Goal: Transaction & Acquisition: Purchase product/service

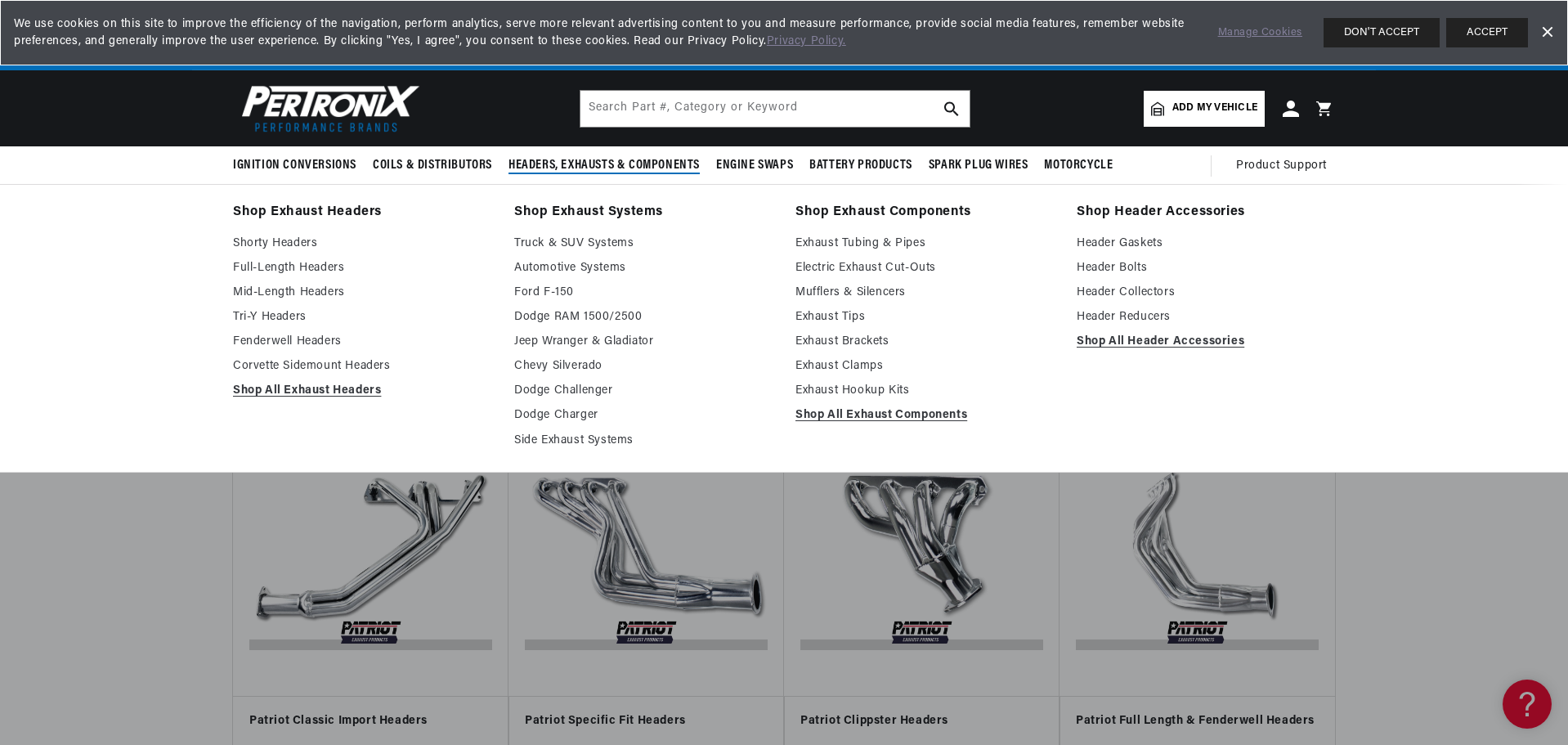
scroll to position [0, 1021]
click at [252, 293] on link "Mid-Length Headers" at bounding box center [362, 292] width 258 height 20
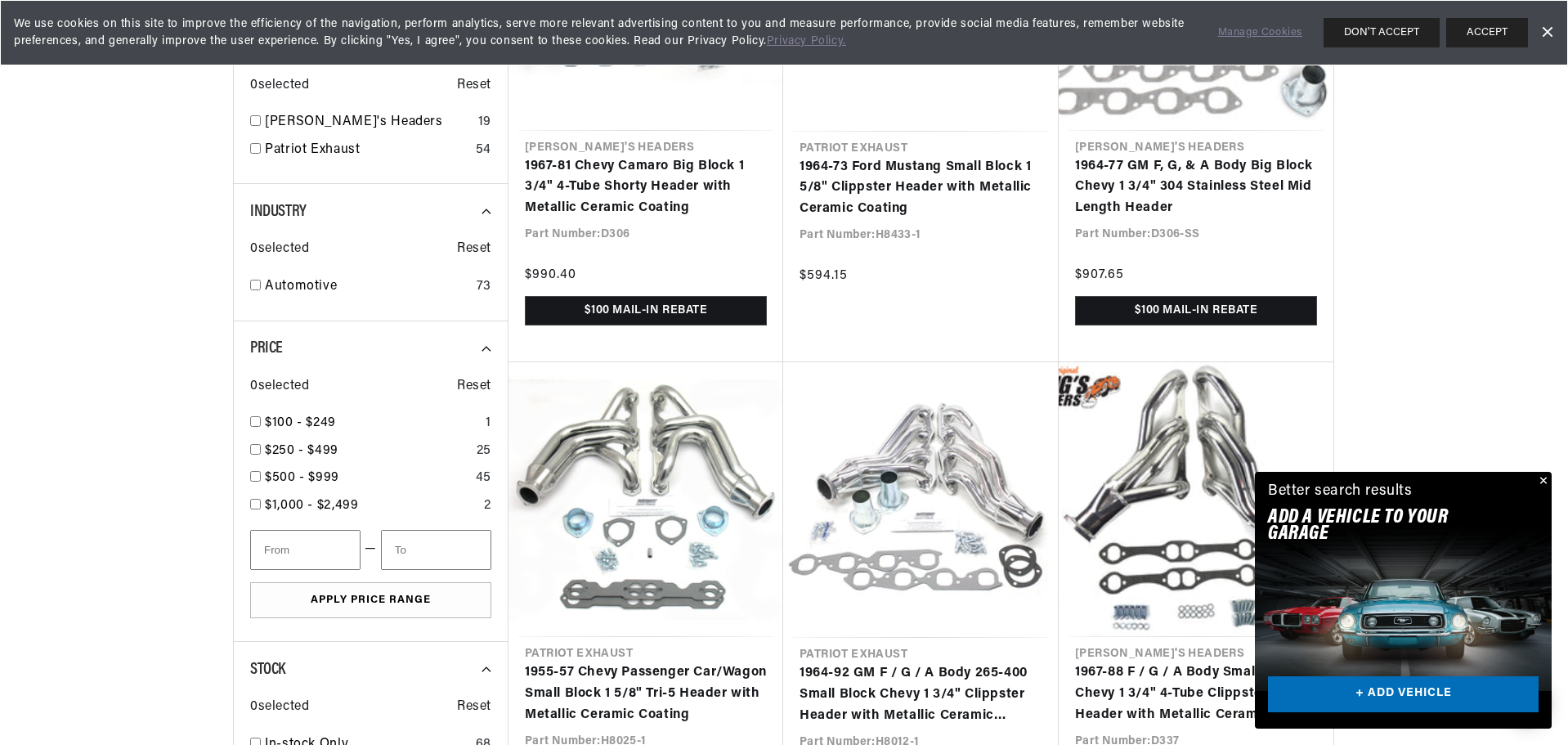
scroll to position [0, 994]
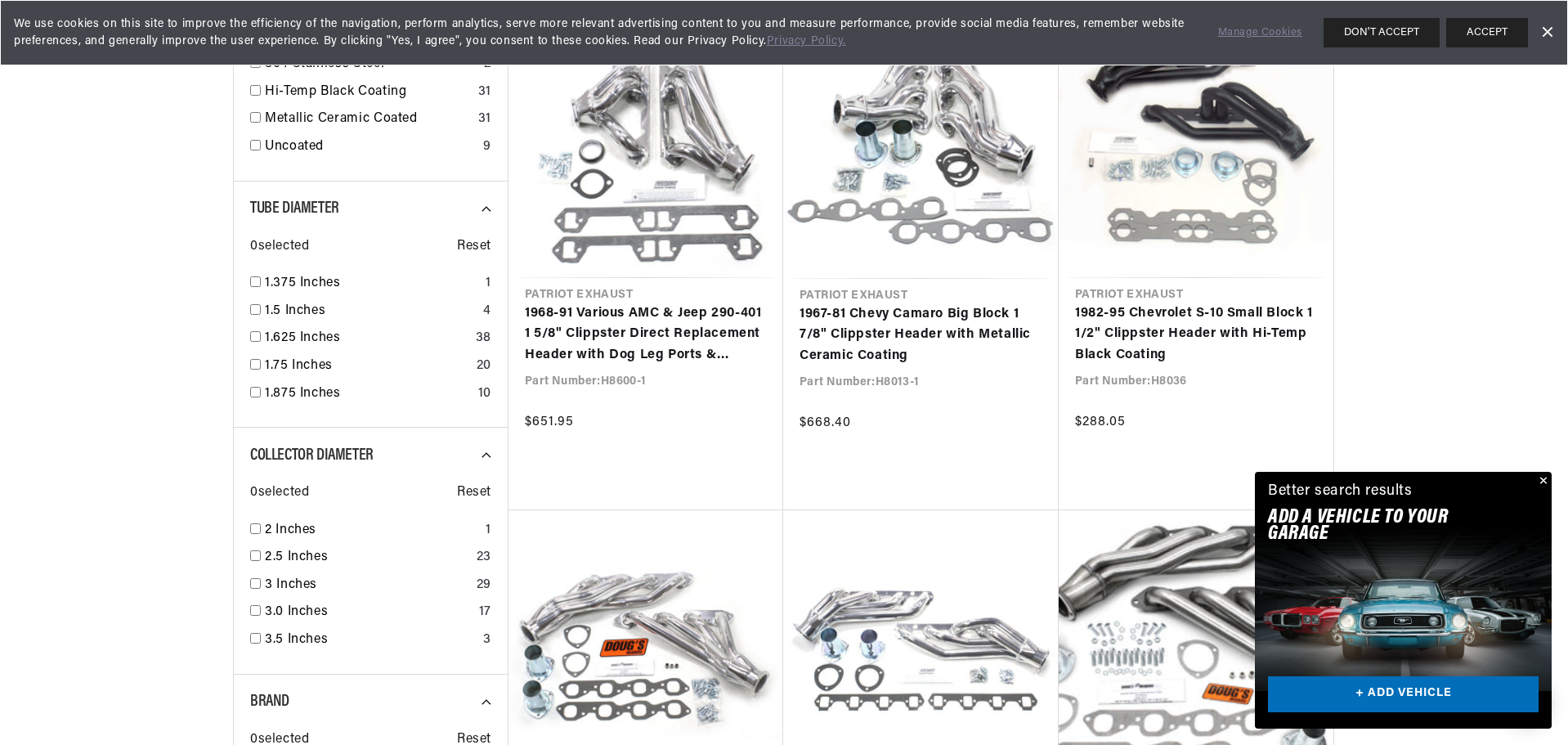
click at [1542, 478] on button "Close" at bounding box center [1542, 481] width 20 height 20
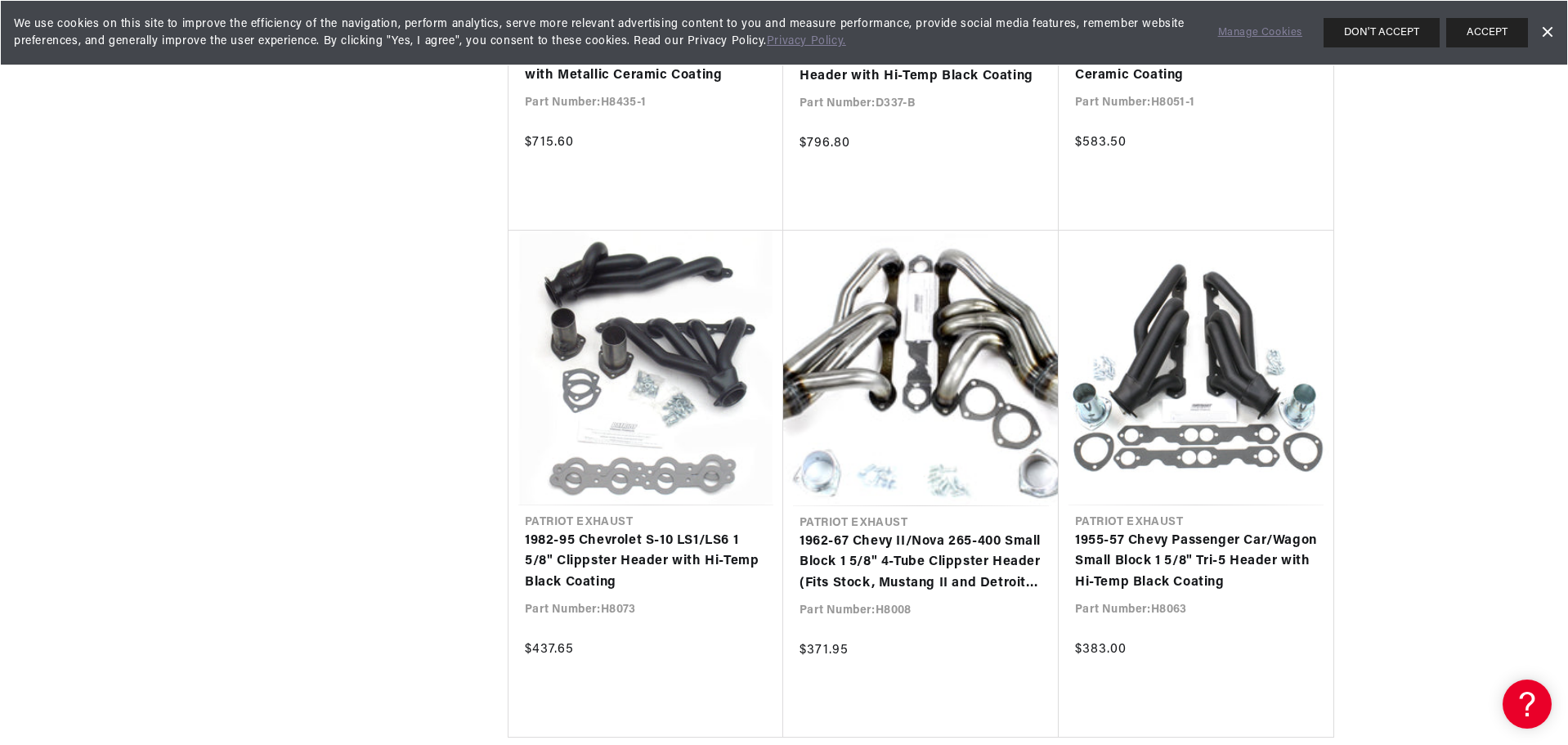
scroll to position [0, 2042]
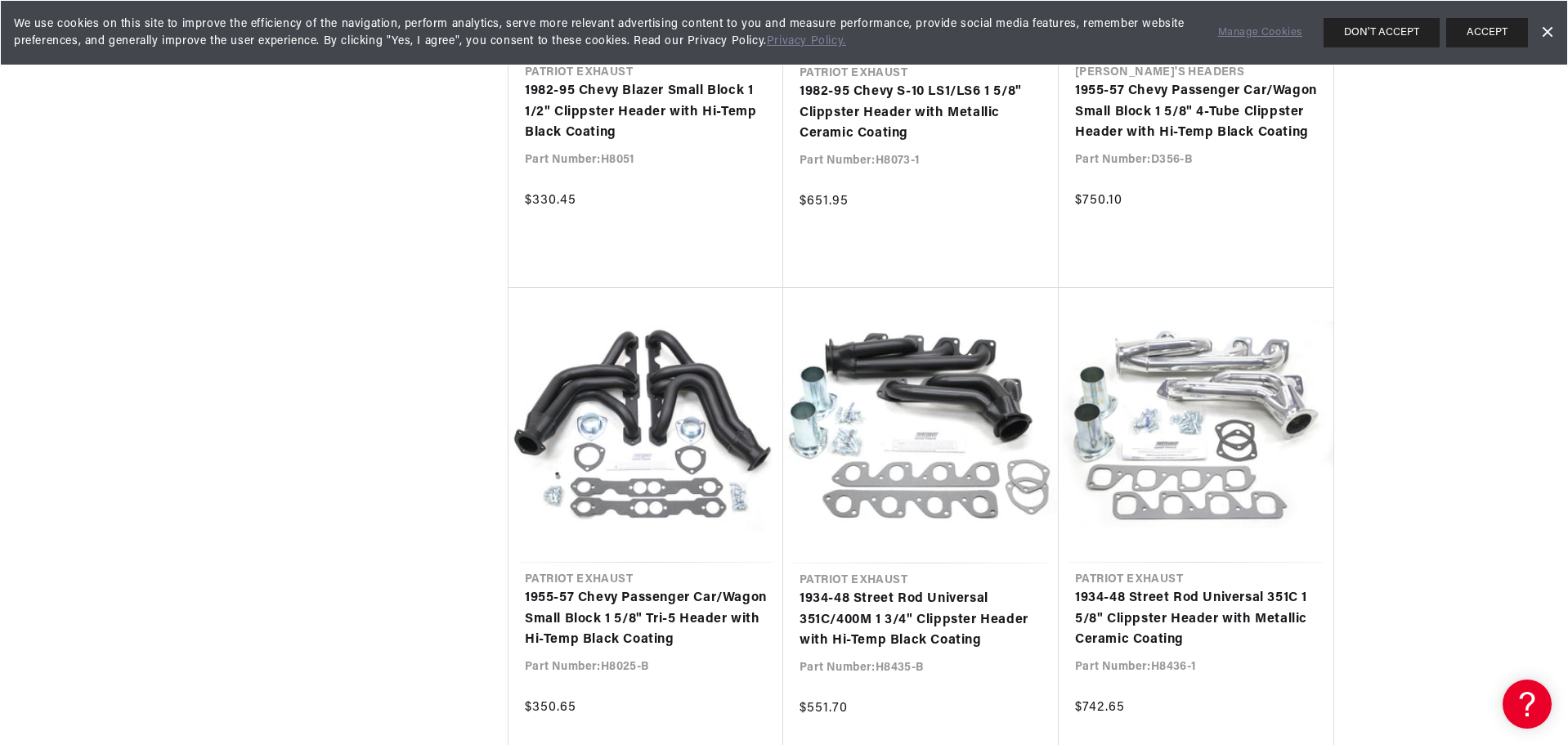
scroll to position [10056, 0]
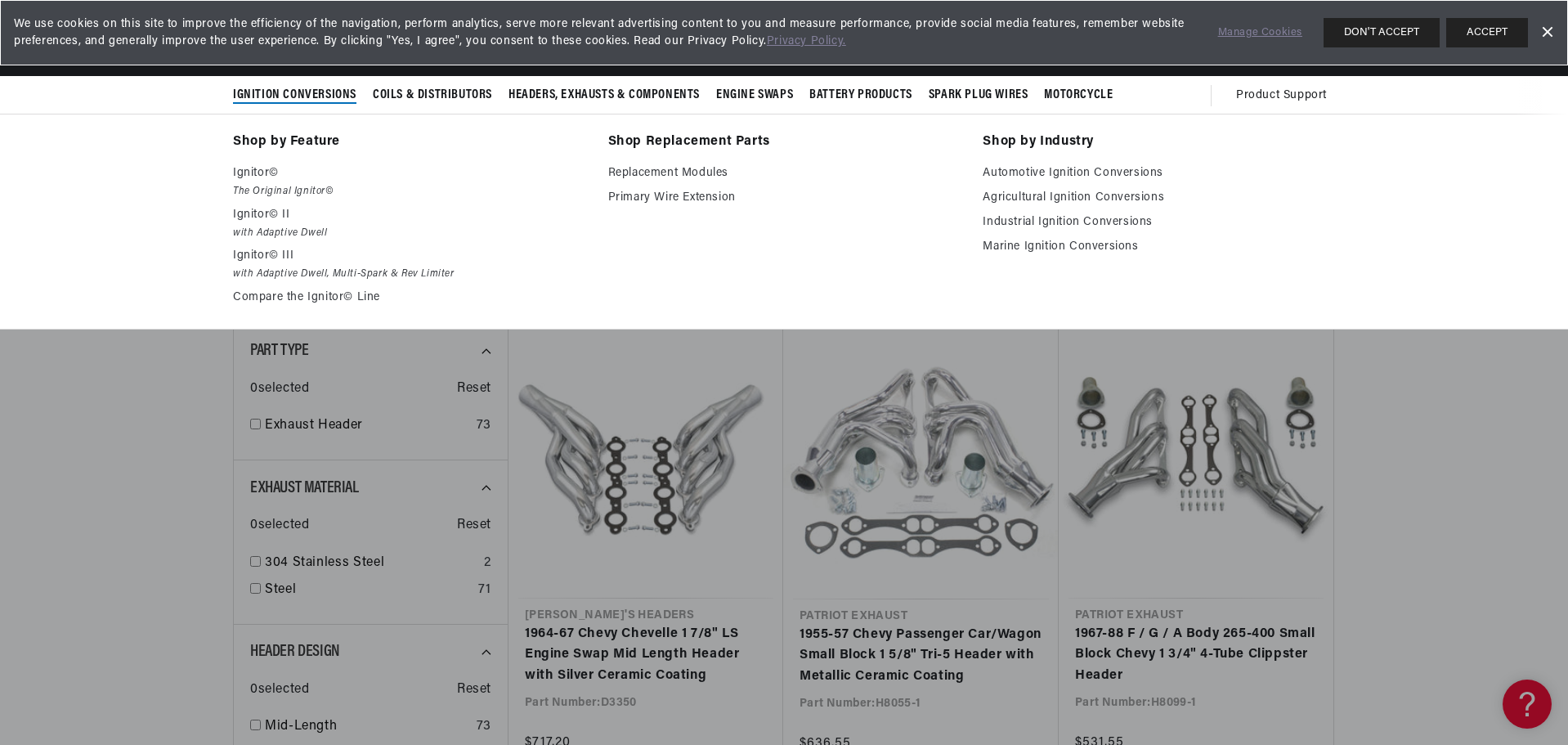
scroll to position [65, 0]
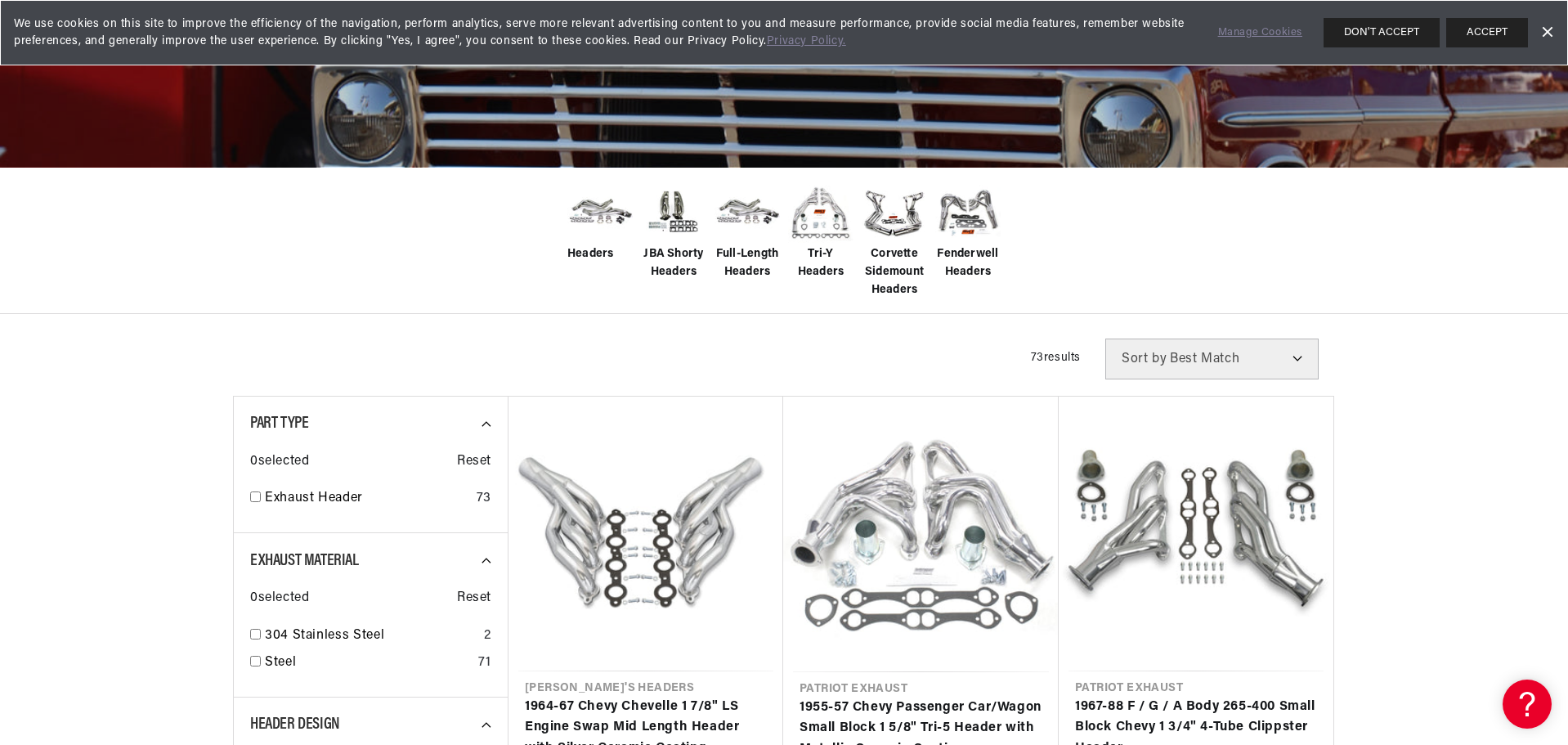
click at [575, 212] on img at bounding box center [600, 212] width 65 height 51
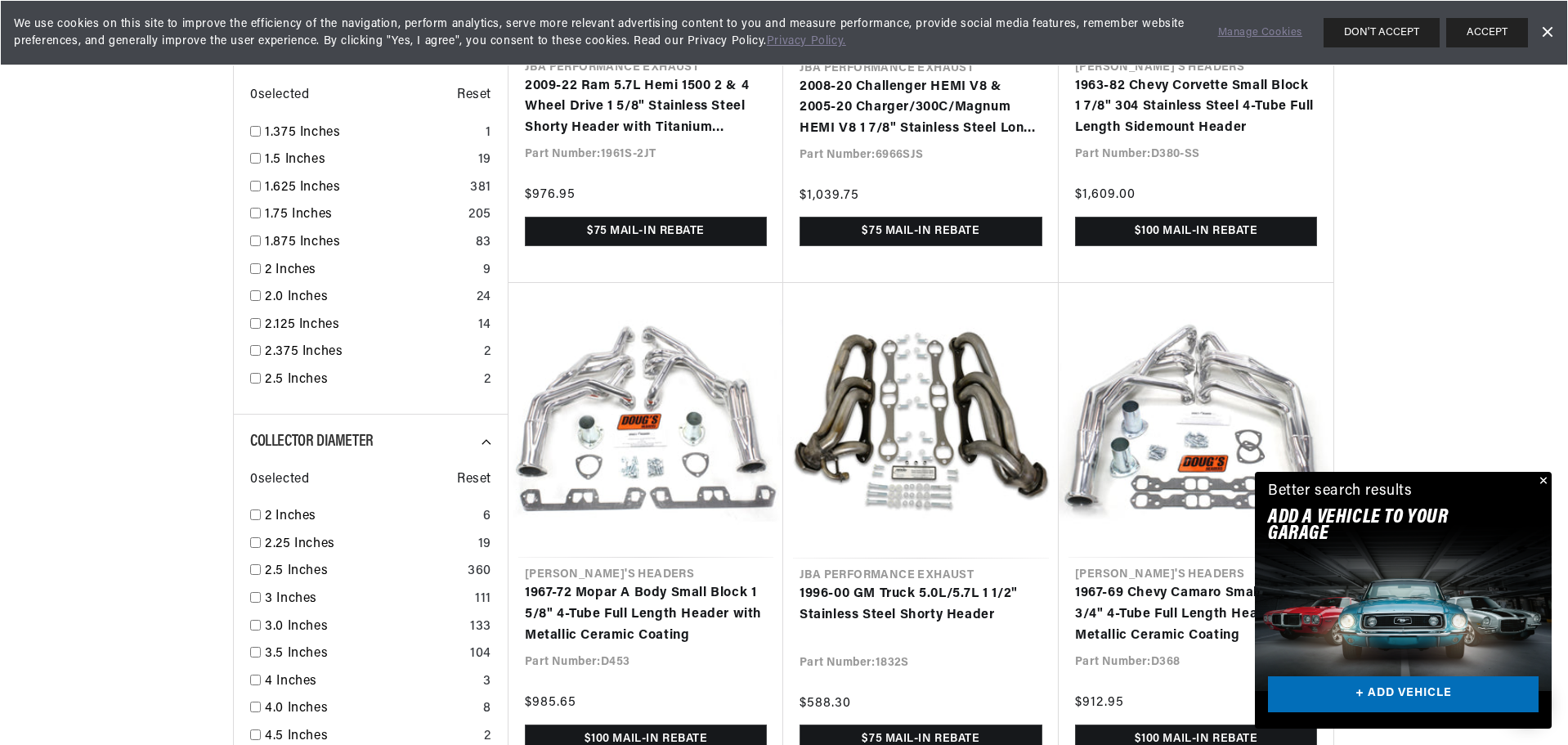
scroll to position [0, 992]
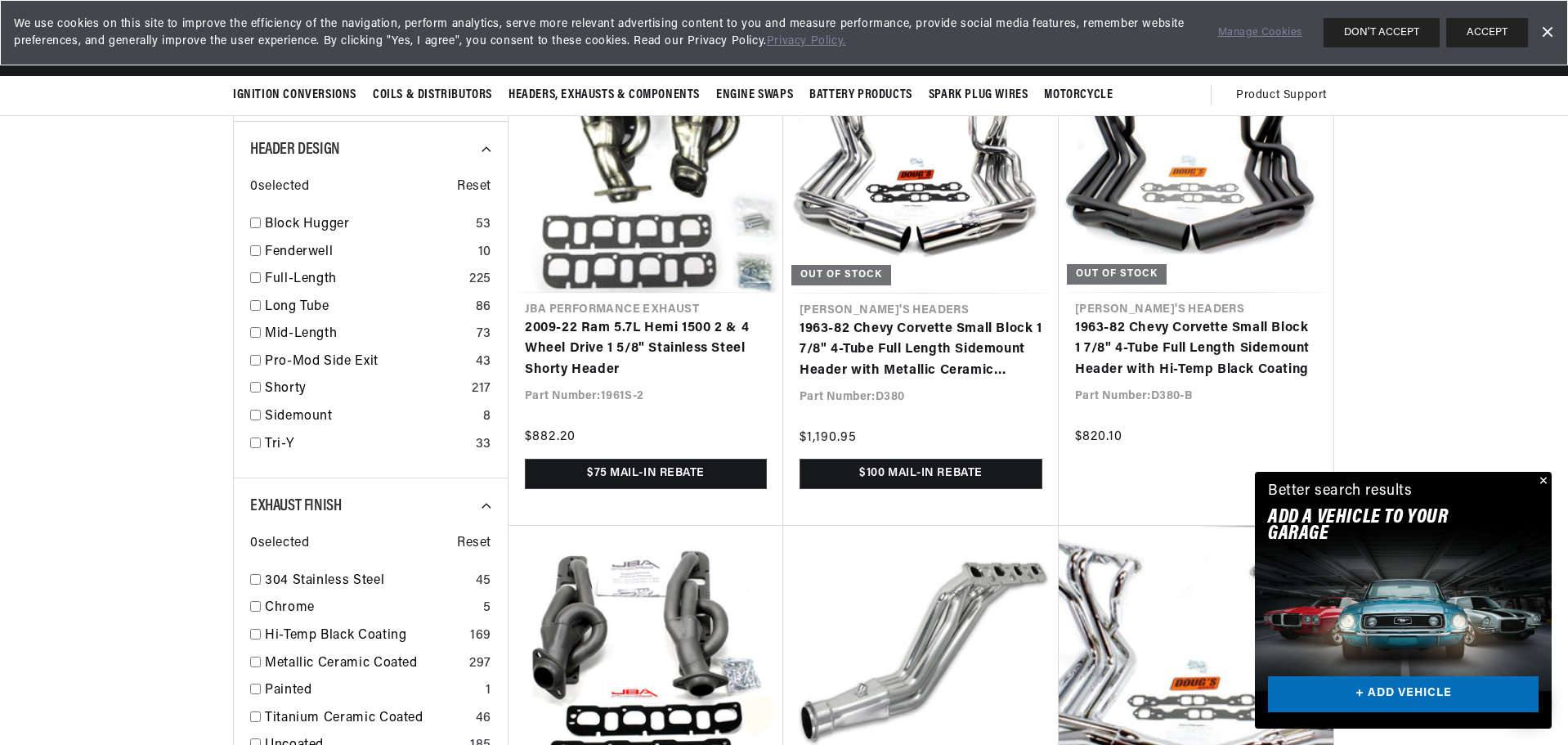
scroll to position [817, 0]
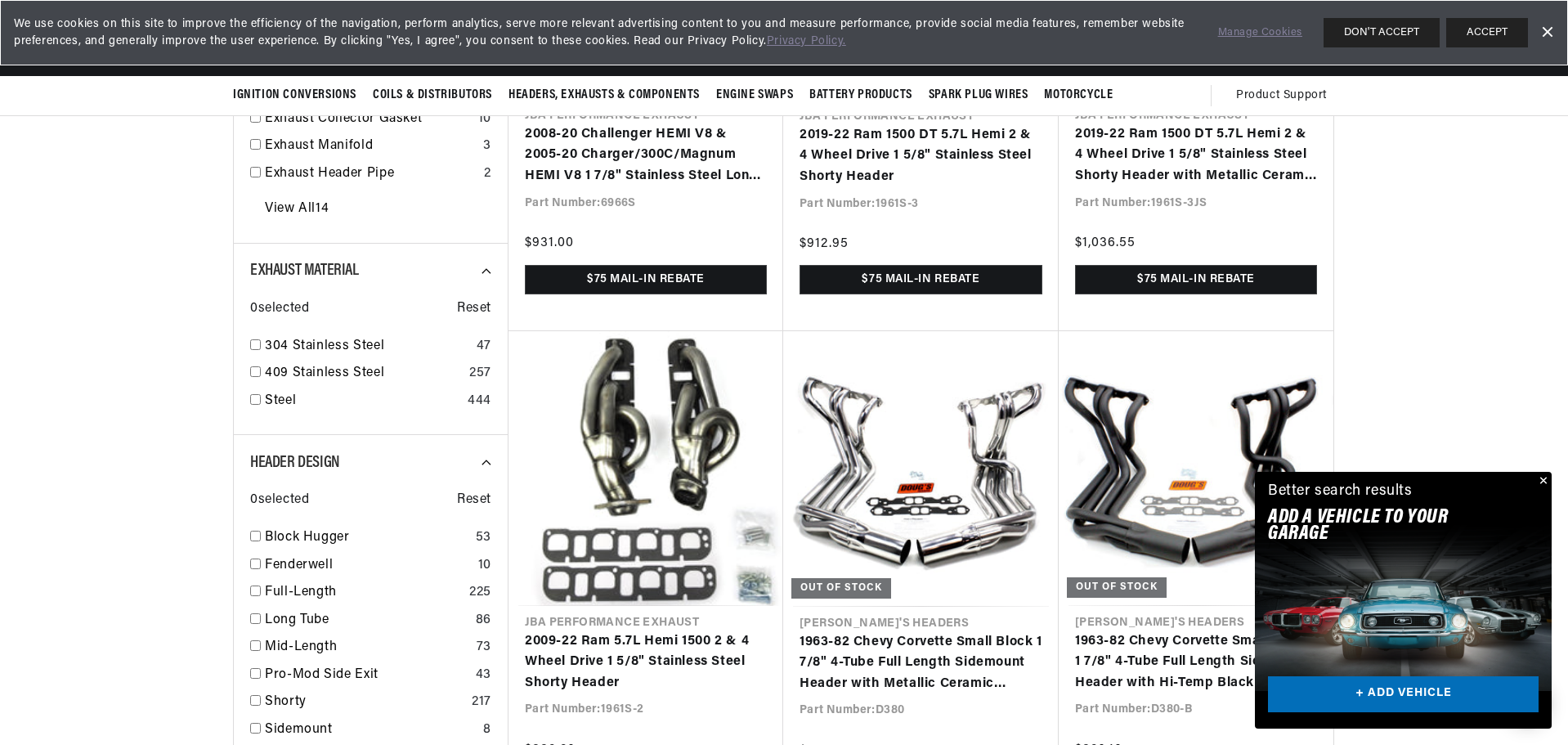
click at [1542, 479] on button "Close" at bounding box center [1542, 481] width 20 height 20
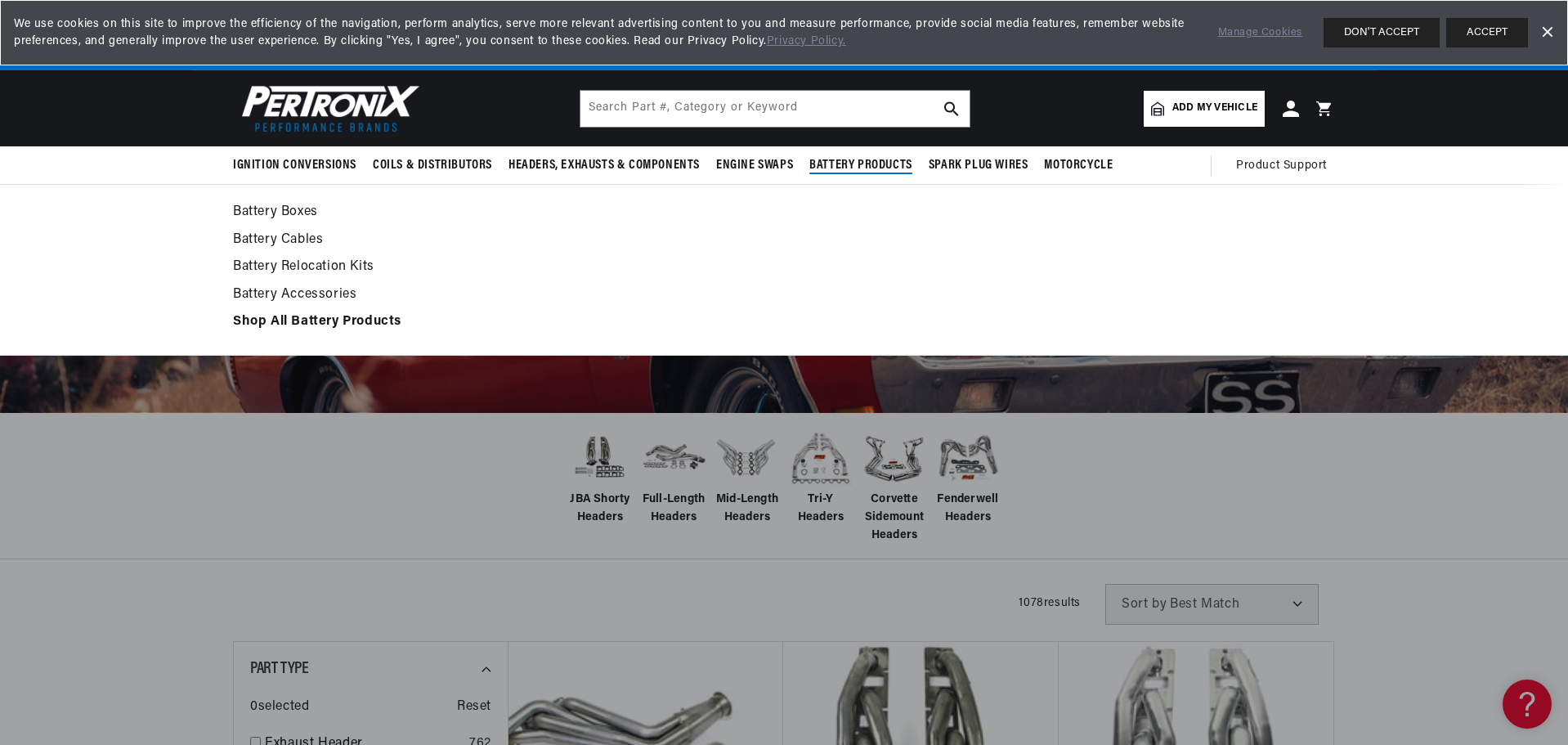
scroll to position [0, 2042]
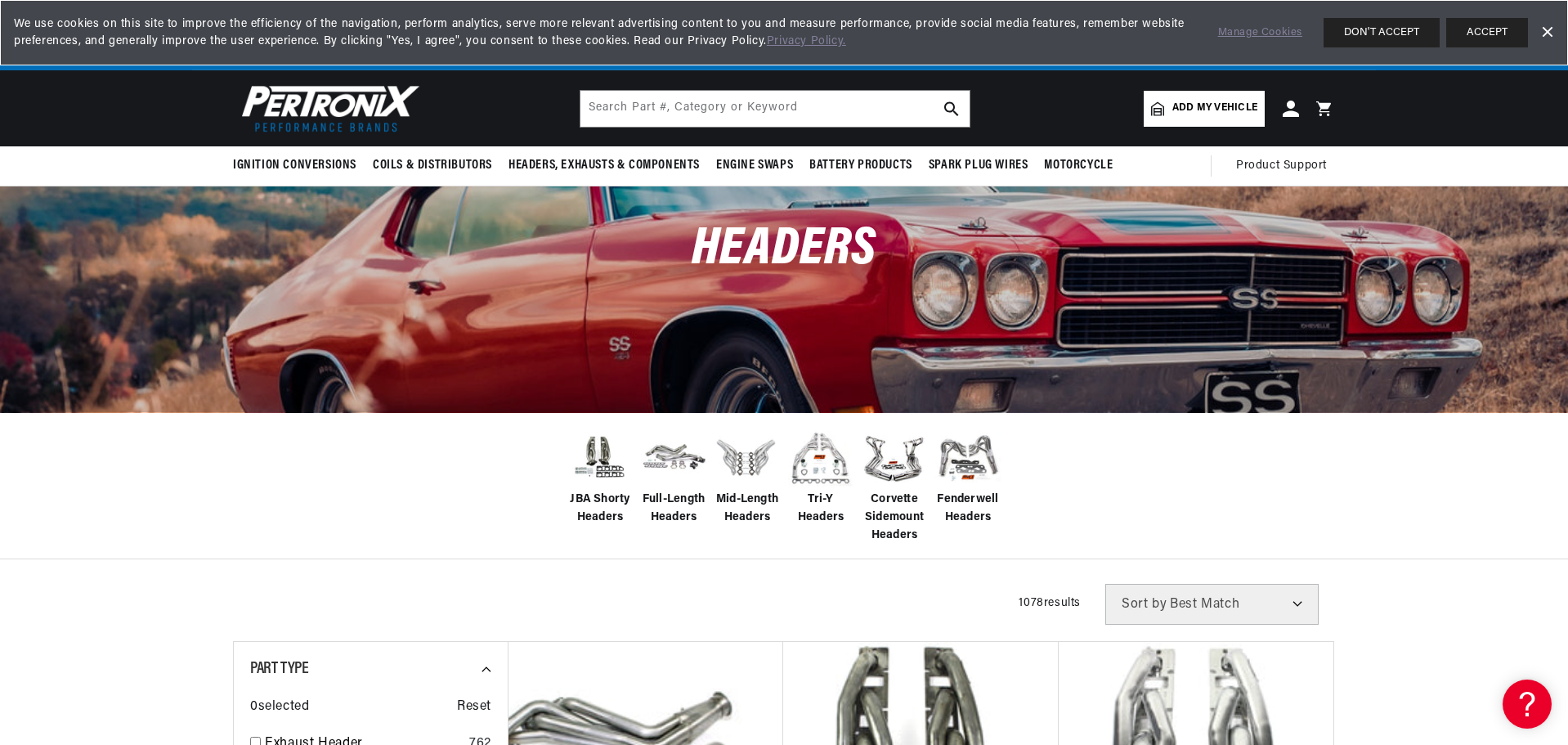
click at [1204, 109] on span "Add my vehicle" at bounding box center [1214, 109] width 85 height 16
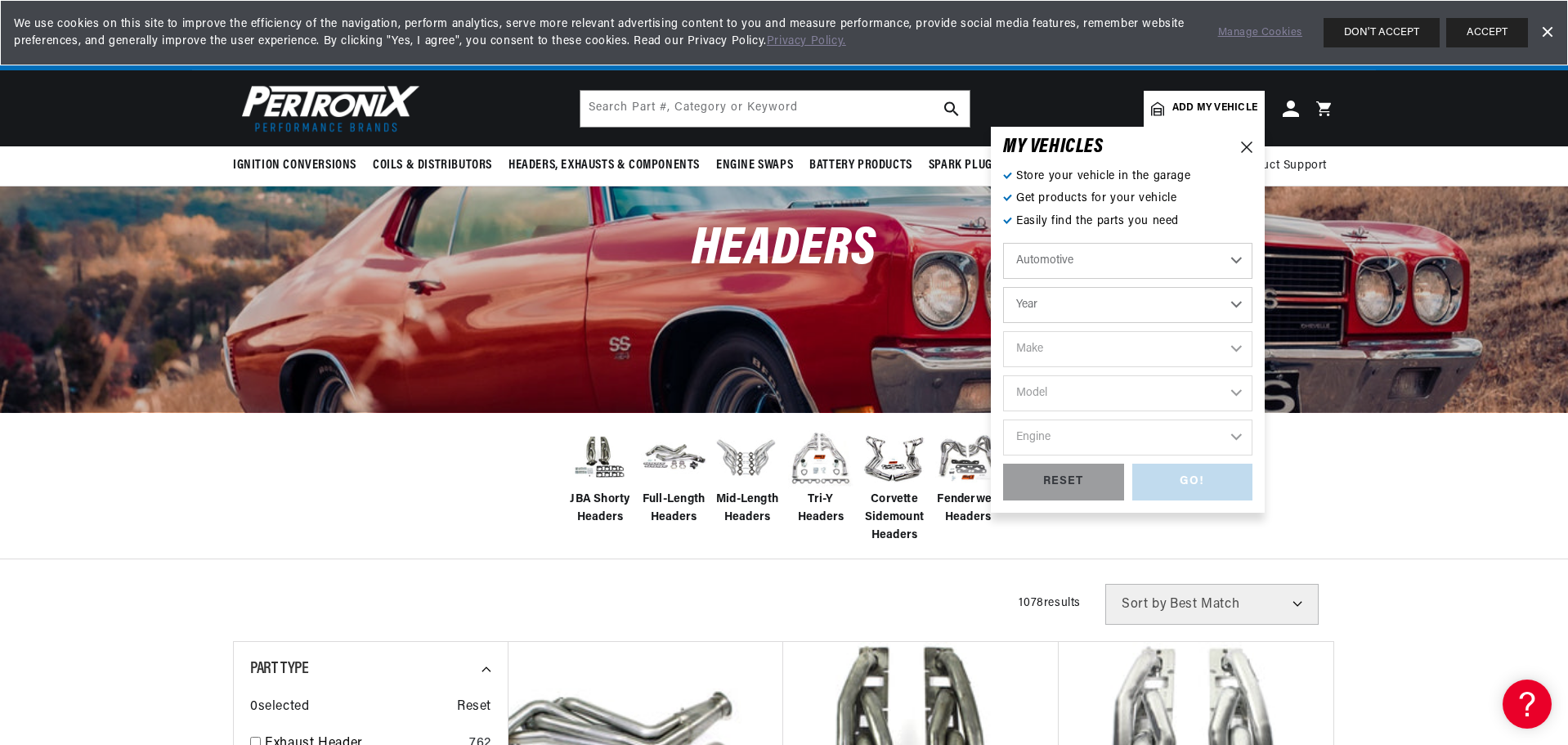
click at [1054, 309] on select "Year 2022 2021 2020 2019 2018 2017 2016 2015 2014 2013 2012 2011 2010 2009 2008…" at bounding box center [1127, 304] width 249 height 36
select select "1967"
click at [1003, 287] on select "Year 2022 2021 2020 2019 2018 2017 2016 2015 2014 2013 2012 2011 2010 2009 2008…" at bounding box center [1127, 304] width 249 height 36
select select "1967"
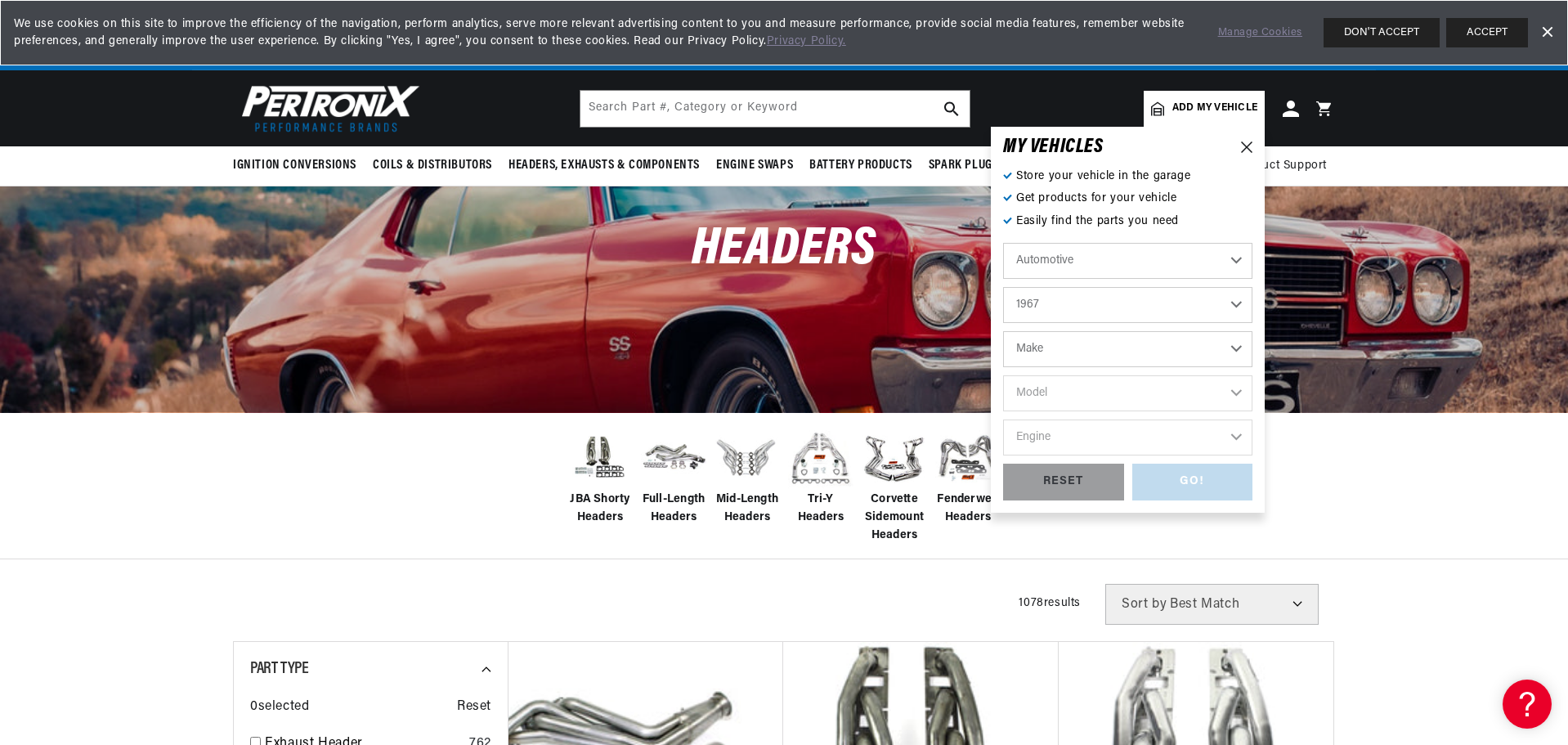
click at [1060, 348] on select "Make Alfa Romeo American Motors Aston Martin Austin Austin Healey Avanti Bentle…" at bounding box center [1127, 349] width 249 height 36
select select "Chevrolet"
click at [1003, 331] on select "Make Alfa Romeo American Motors Aston Martin Austin Austin Healey Avanti Bentle…" at bounding box center [1127, 349] width 249 height 36
select select "Chevrolet"
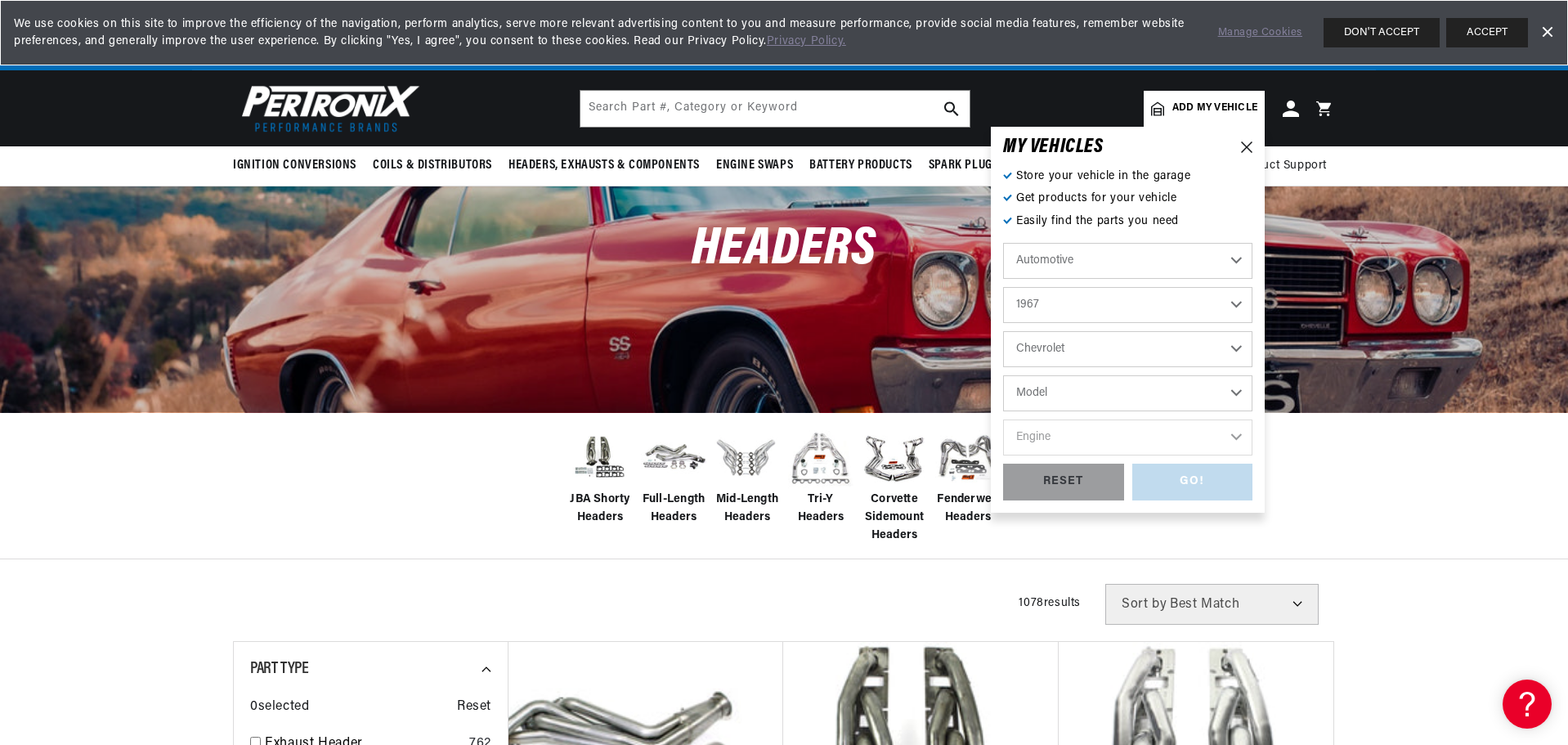
click at [1047, 396] on select "Model Bel Air Biscayne C10 Pickup C10 Suburban C20 Pickup C20 Suburban C30 Pick…" at bounding box center [1127, 393] width 249 height 36
select select "Camaro"
click at [1003, 375] on select "Model Bel Air Biscayne C10 Pickup C10 Suburban C20 Pickup C20 Suburban C30 Pick…" at bounding box center [1127, 393] width 249 height 36
select select "Camaro"
click at [1064, 435] on select "Engine 6.6L 230cid / 3.8L 250cid / 4.1L 302cid / 4.9L 305cid / 5.0L 327cid / 5.…" at bounding box center [1127, 437] width 249 height 36
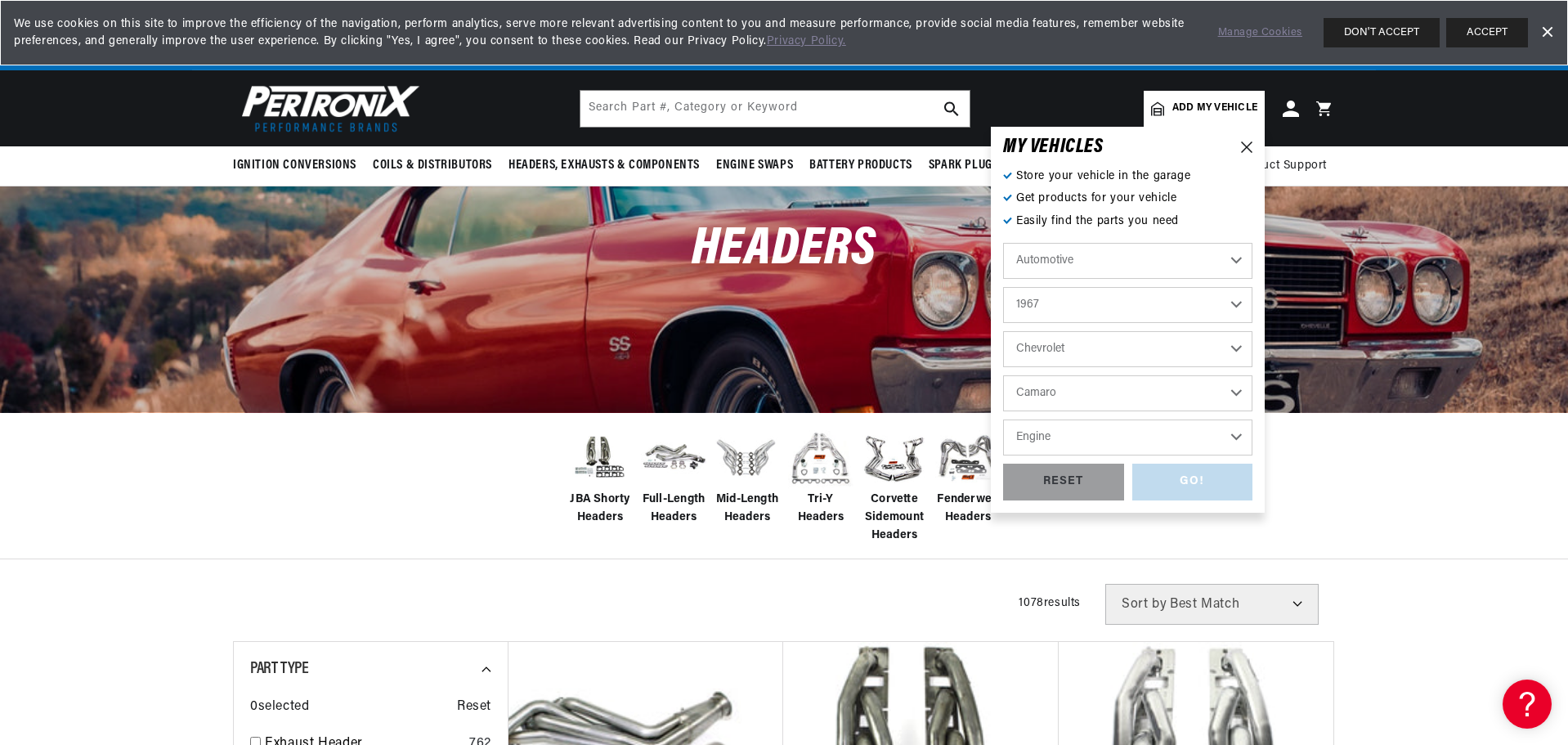
scroll to position [0, 2042]
click at [1353, 449] on div "JBA Shorty Headers Full-Length Headers Mid-Length Headers" at bounding box center [784, 485] width 1568 height 147
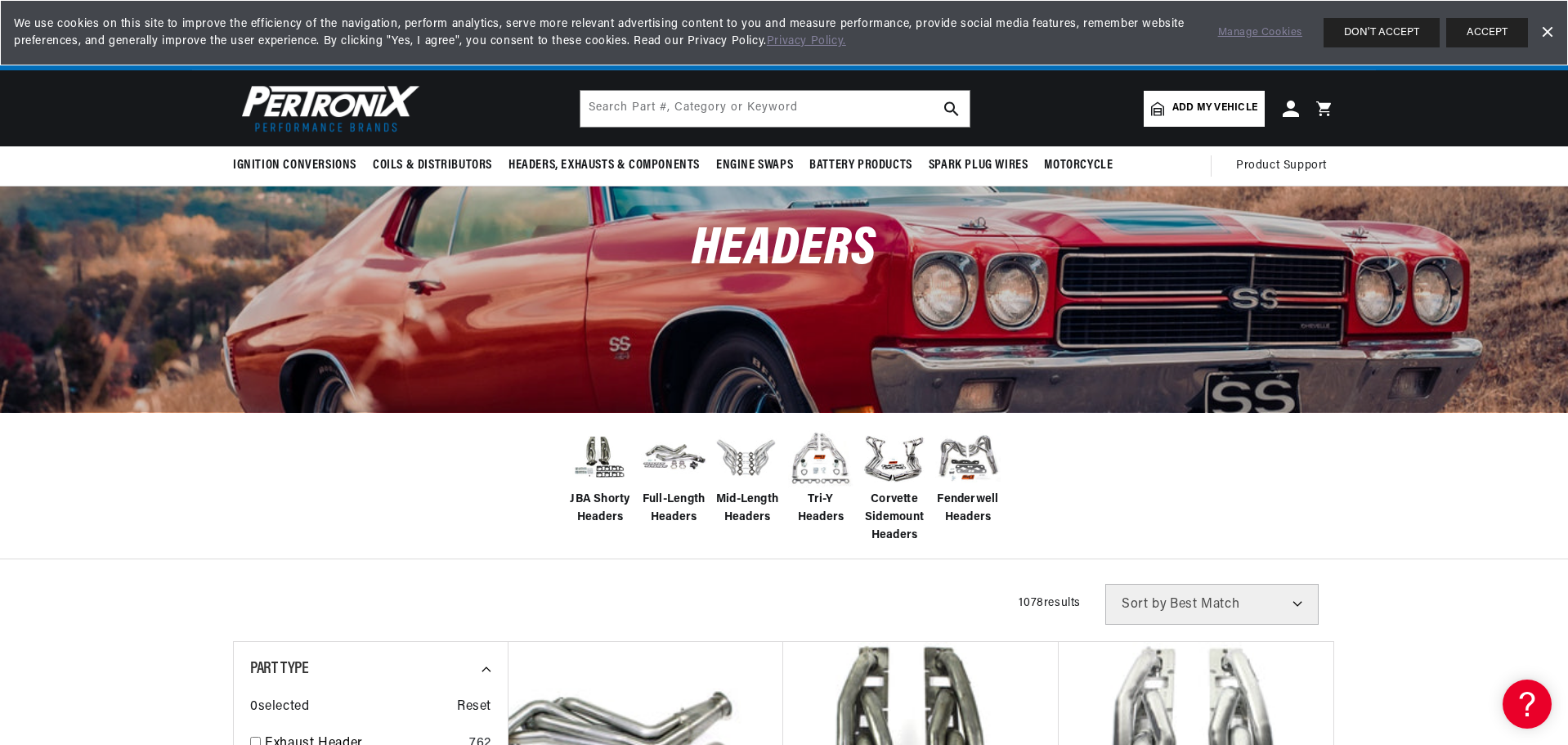
scroll to position [0, 0]
click at [1216, 112] on span "Add my vehicle" at bounding box center [1214, 109] width 85 height 16
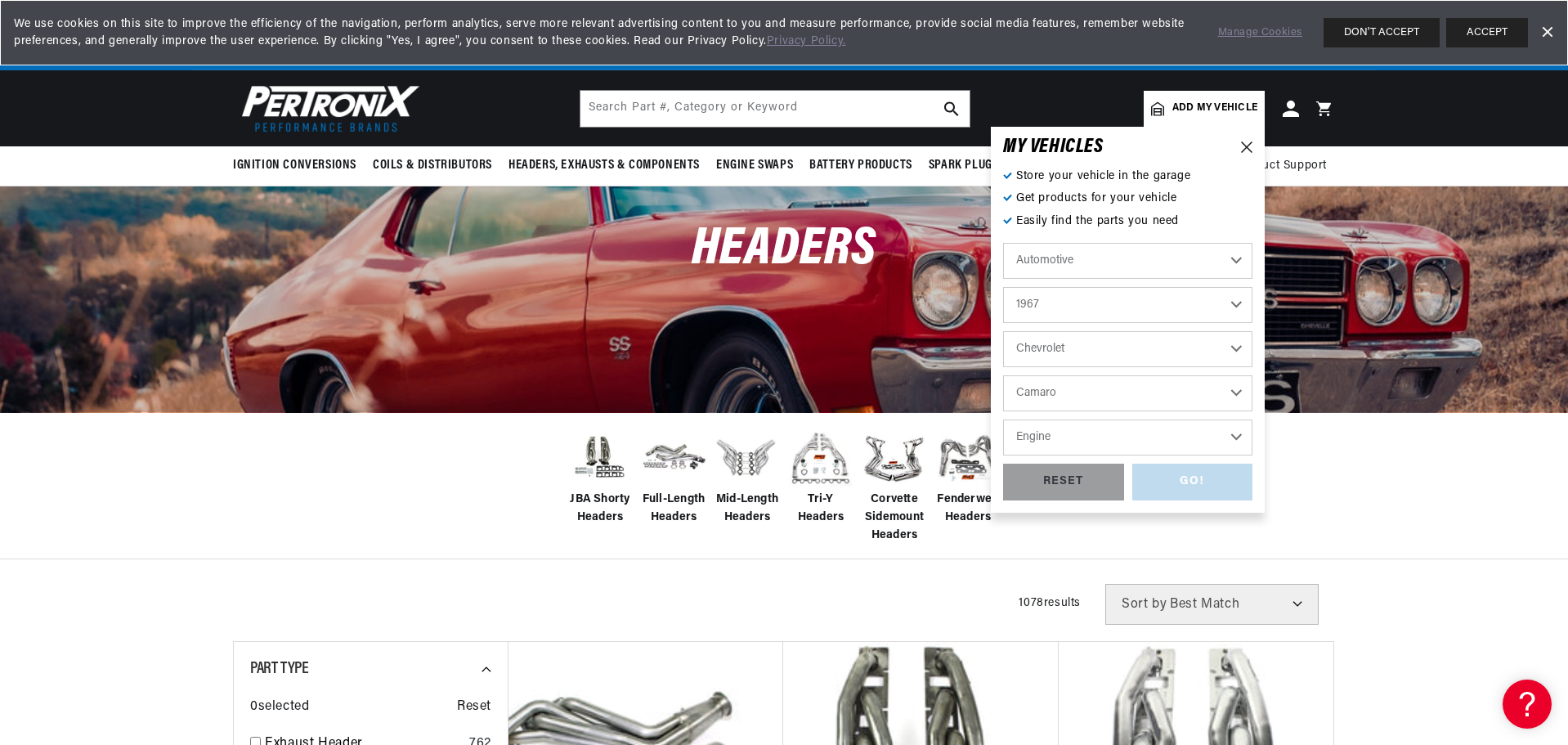
click at [1183, 491] on div "GO! RESET" at bounding box center [1127, 481] width 249 height 37
click at [1141, 429] on select "Engine 6.6L 230cid / 3.8L 250cid / 4.1L 302cid / 4.9L 305cid / 5.0L 327cid / 5.…" at bounding box center [1127, 437] width 249 height 36
select select "6.6L"
click at [1003, 419] on select "Engine 6.6L 230cid / 3.8L 250cid / 4.1L 302cid / 4.9L 305cid / 5.0L 327cid / 5.…" at bounding box center [1127, 437] width 249 height 36
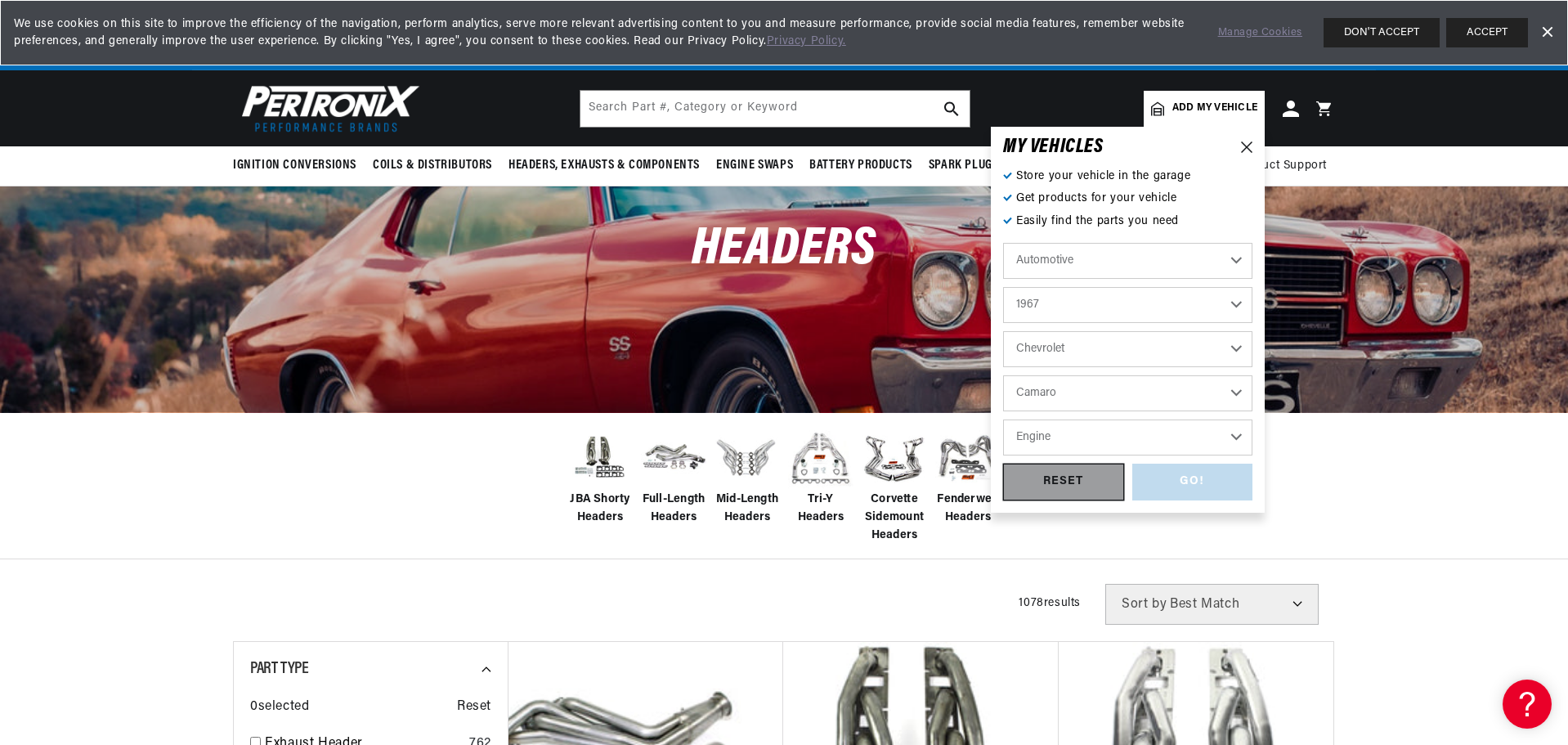
select select "6.6L"
click at [1197, 478] on div "GO!" at bounding box center [1193, 481] width 121 height 37
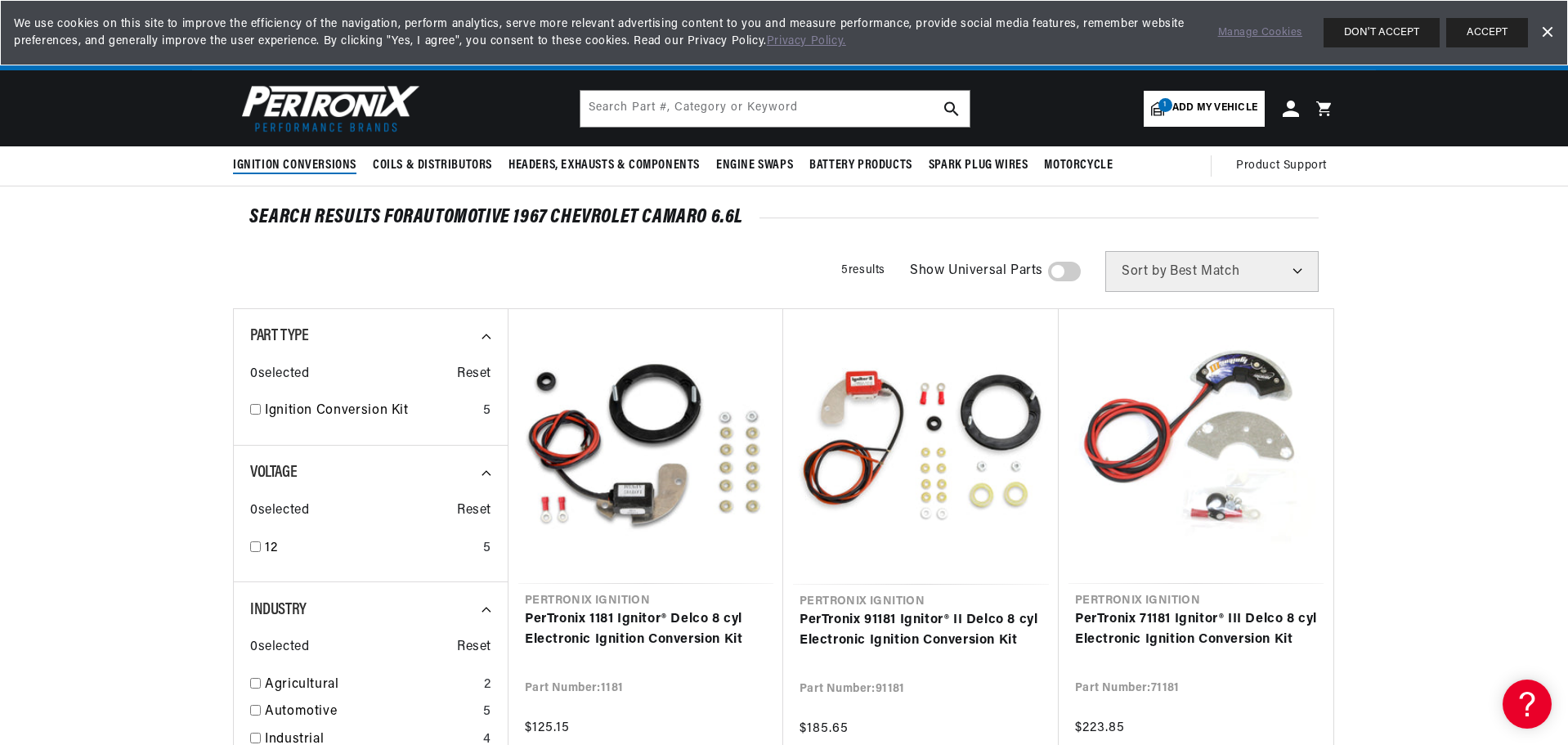
scroll to position [0, 1021]
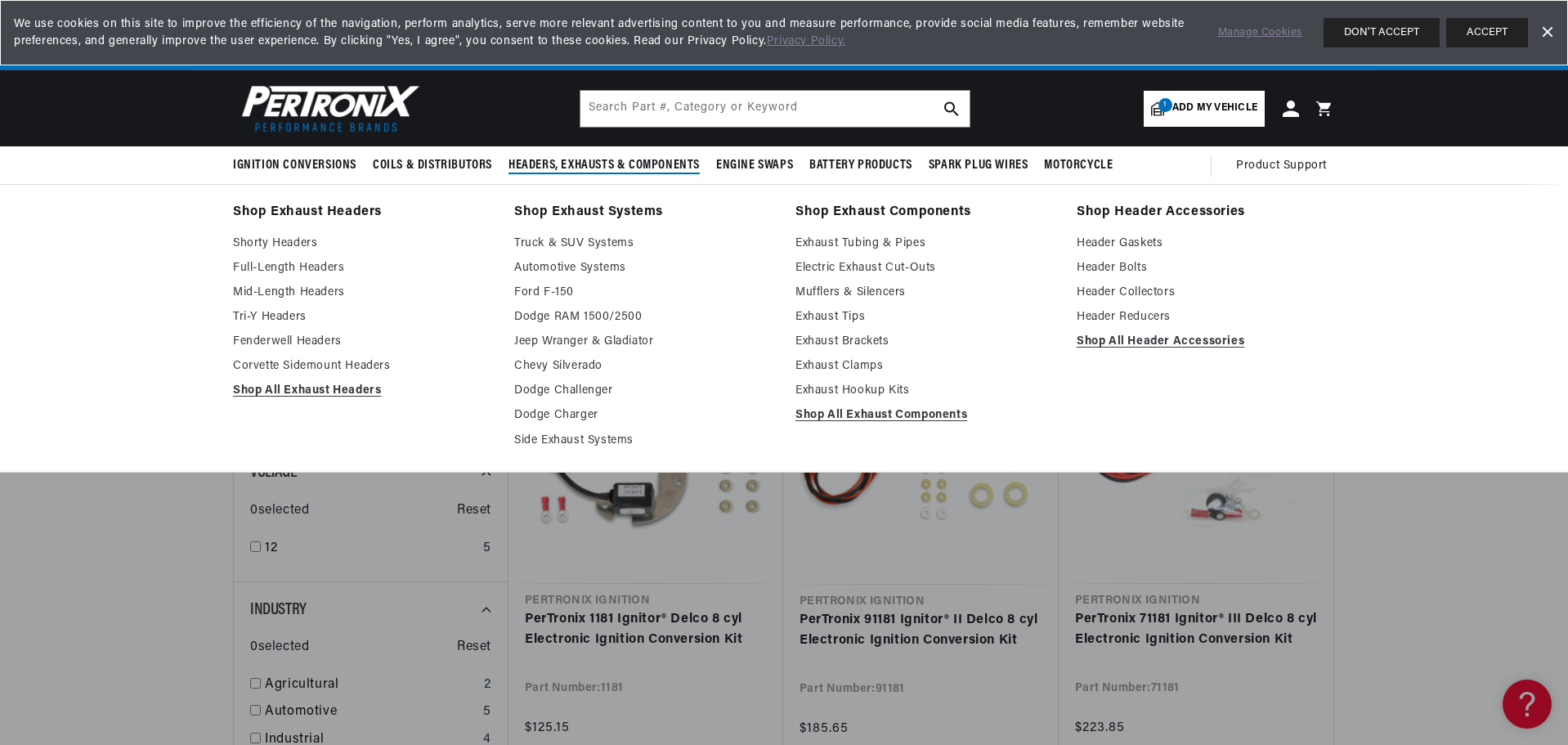
click at [263, 207] on link "Shop Exhaust Headers" at bounding box center [362, 212] width 258 height 23
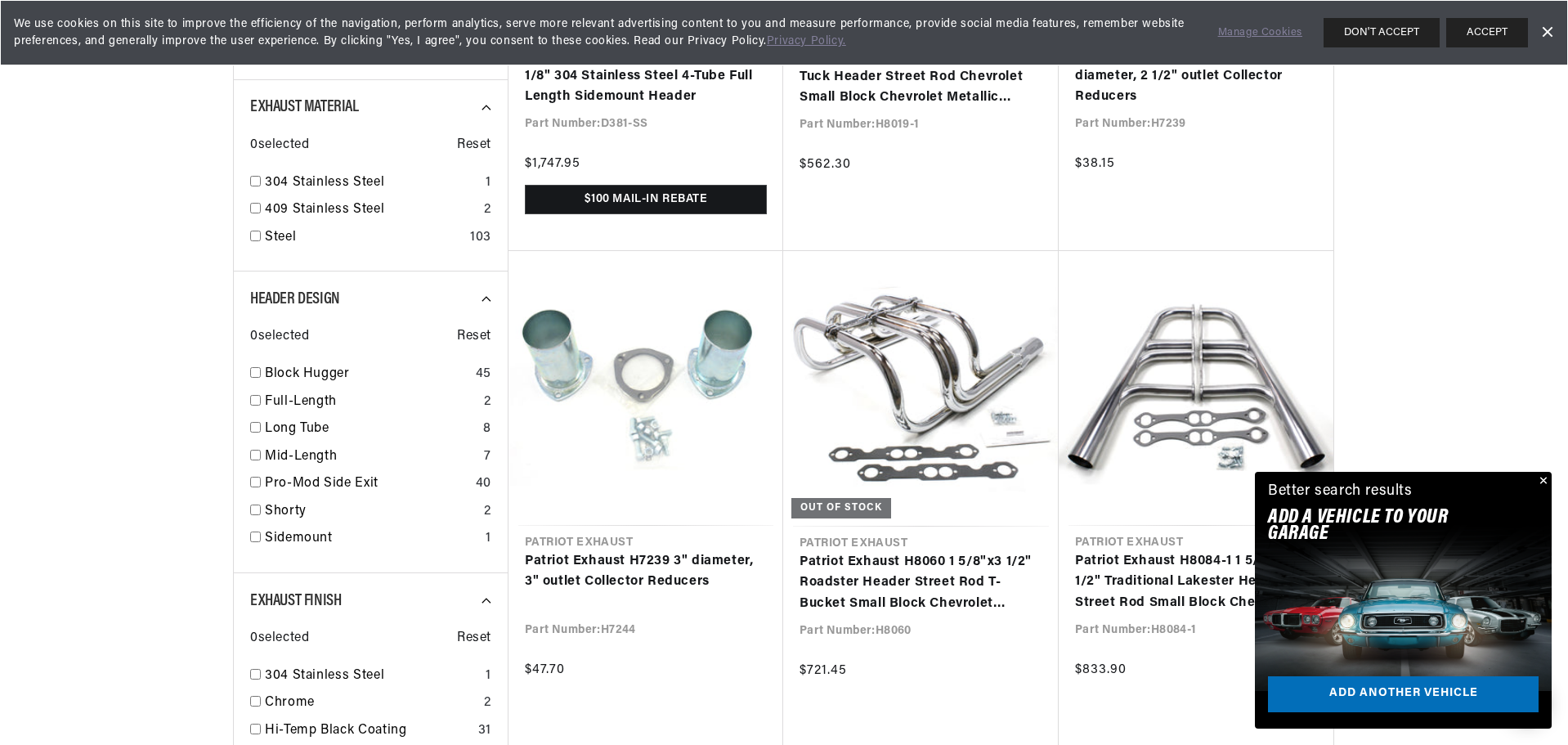
scroll to position [0, 1021]
